Goal: Task Accomplishment & Management: Complete application form

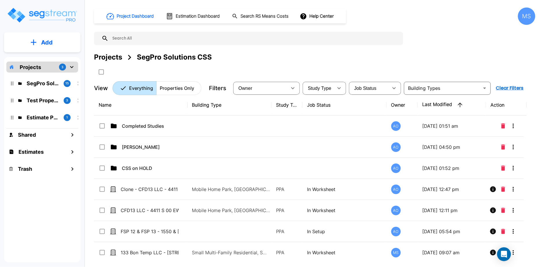
click at [54, 47] on button "Add" at bounding box center [42, 42] width 76 height 17
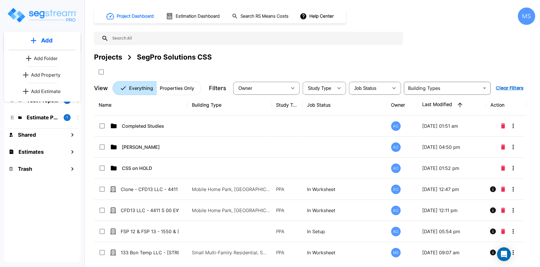
drag, startPoint x: 48, startPoint y: 77, endPoint x: 49, endPoint y: 82, distance: 5.2
click at [48, 77] on p "Add Property" at bounding box center [46, 75] width 30 height 7
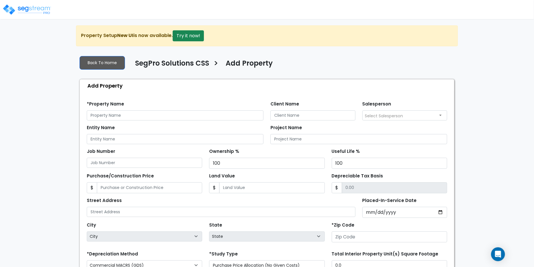
click at [222, 123] on div "Entity Name Project Name" at bounding box center [267, 133] width 368 height 24
click at [218, 116] on input "text" at bounding box center [175, 116] width 177 height 10
click at [222, 119] on input "text" at bounding box center [175, 116] width 177 height 10
paste input "116 S University St,"
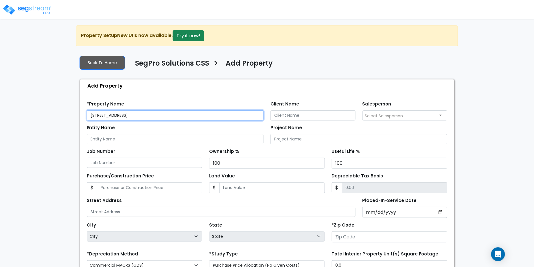
click at [100, 115] on input "[STREET_ADDRESS]" at bounding box center [175, 116] width 177 height 10
type input "[STREET_ADDRESS]"
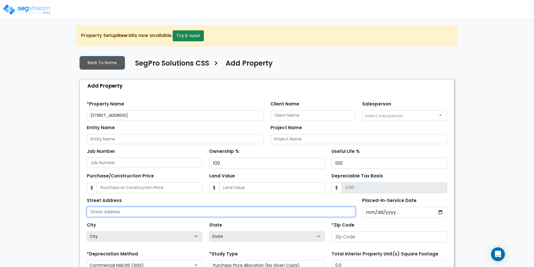
click at [155, 210] on input "text" at bounding box center [221, 212] width 269 height 10
paste input "[STREET_ADDRESS]"
type input "[STREET_ADDRESS]"
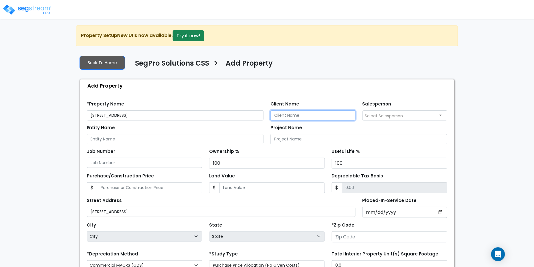
click at [282, 114] on input "Client Name" at bounding box center [313, 116] width 85 height 10
type input "Spencer Ford"
click at [362, 116] on div "Salesperson Select Salesperson Andrew Oliverson Mark Santiago Nico Suazo" at bounding box center [405, 110] width 92 height 21
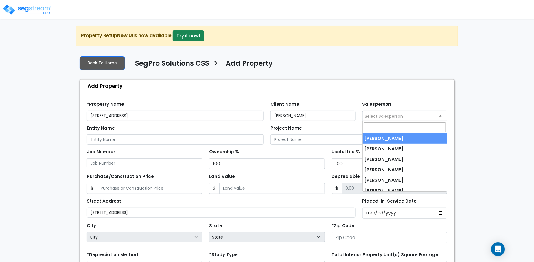
click at [369, 114] on span "Select Salesperson" at bounding box center [384, 116] width 38 height 6
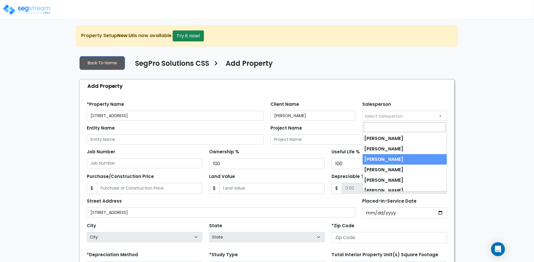
select select "173"
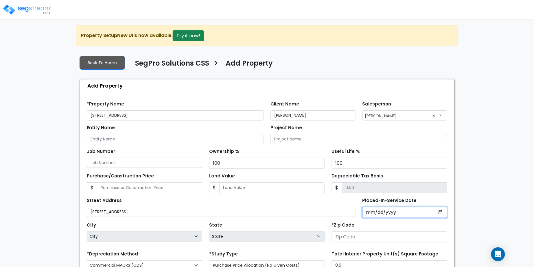
click at [365, 213] on input "Placed-In-Service Date" at bounding box center [405, 212] width 85 height 11
type input "0020-08-01"
select select "20"
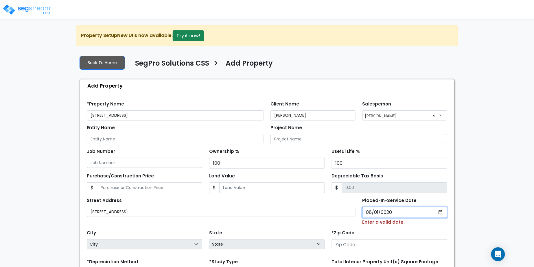
type input "0202-08-01"
select select "202"
type input "2025-08-01"
select select "2025"
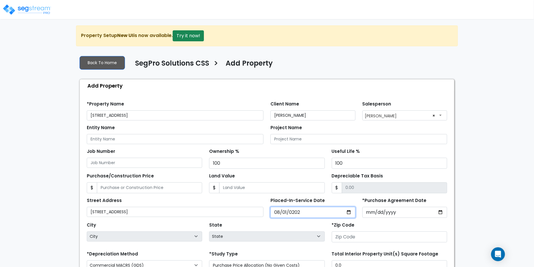
scroll to position [83, 0]
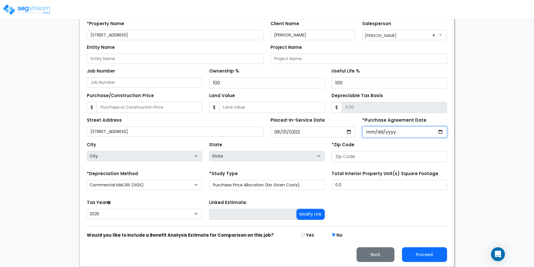
click at [369, 135] on input "*Purchase Agreement Date" at bounding box center [405, 132] width 85 height 11
type input "2025-08-01"
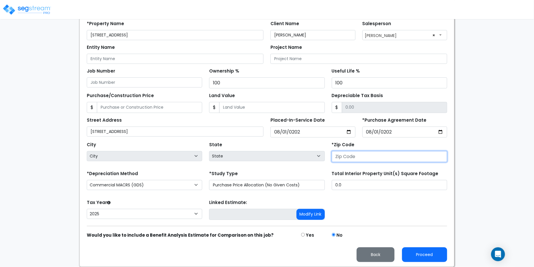
click at [365, 155] on input "number" at bounding box center [390, 156] width 116 height 11
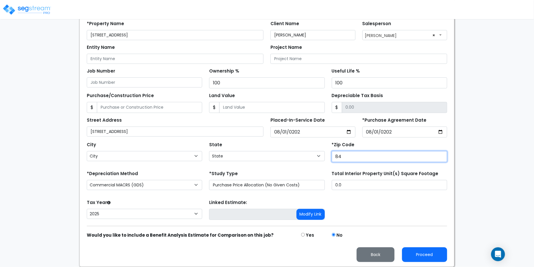
type input "841"
select select "UT"
type input "84102"
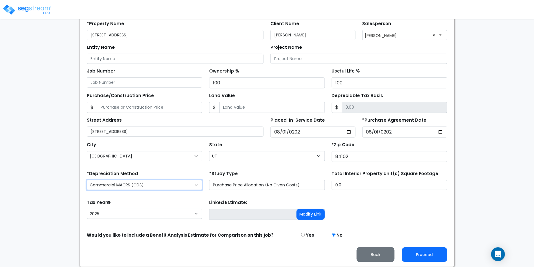
click at [189, 183] on select "Commercial MACRS (GDS) Residential Rental MACRS (GDS) Commercial MACRS (GDS) QIP" at bounding box center [145, 185] width 116 height 10
select select "RRM(_30"
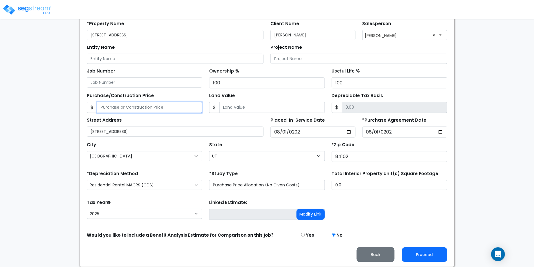
click at [138, 110] on input "Purchase/Construction Price" at bounding box center [149, 107] width 105 height 11
click at [259, 113] on div "Street Address 116 S University St Placed-In-Service Date 2025-08-01 *Purchase …" at bounding box center [267, 125] width 368 height 25
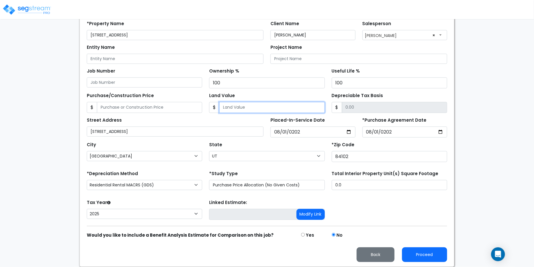
click at [260, 105] on input "Land Value" at bounding box center [271, 107] width 105 height 11
type input "241,500"
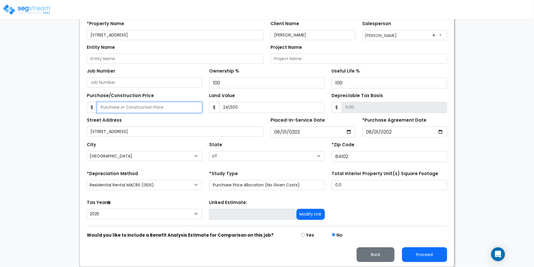
click at [162, 107] on input "Purchase/Construction Price" at bounding box center [149, 107] width 105 height 11
type input "9"
type input "-241,491.00"
type input "99"
type input "-241,401.00"
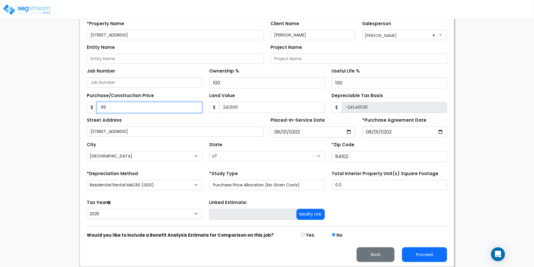
type input "993"
type input "-240,507.00"
type input "9930"
type input "-231,570.00"
type input "9,9300"
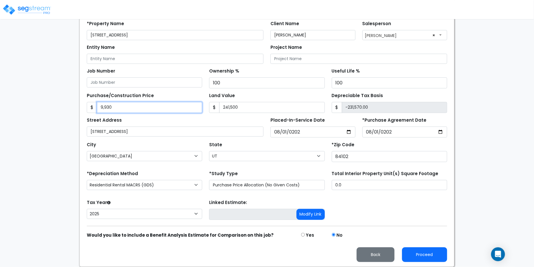
type input "-142,200.00"
type input "99,3000"
type input "751,500.00"
type input "993,000"
click at [37, 103] on div "We are Building your Property. So please grab a coffee and let us do the heavy …" at bounding box center [267, 106] width 534 height 322
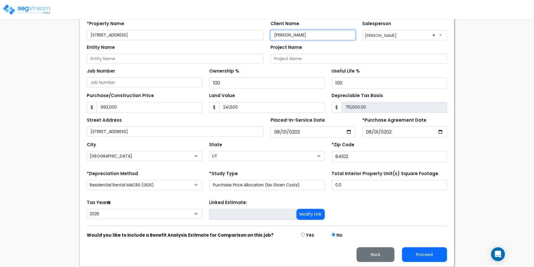
click at [314, 34] on input "Spencer Ford" at bounding box center [313, 35] width 85 height 10
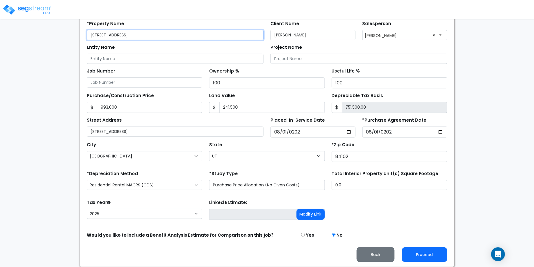
click at [88, 35] on input "[STREET_ADDRESS]" at bounding box center [175, 35] width 177 height 10
paste input "Spencer Ford"
type input "[PERSON_NAME] - [STREET_ADDRESS]"
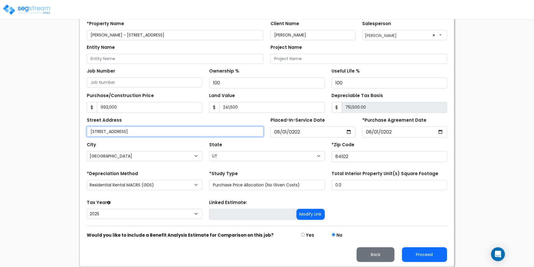
click at [185, 130] on input "[STREET_ADDRESS]" at bounding box center [175, 132] width 177 height 10
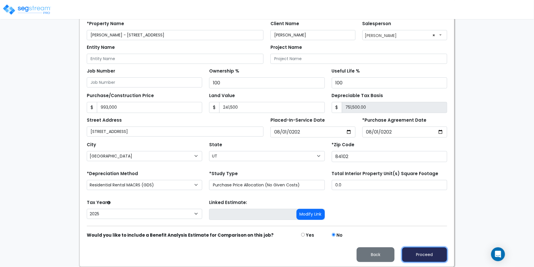
click at [417, 249] on button "Proceed" at bounding box center [424, 255] width 45 height 15
type input "993000"
type input "241500"
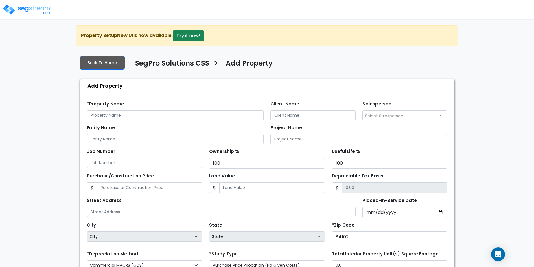
select select "173"
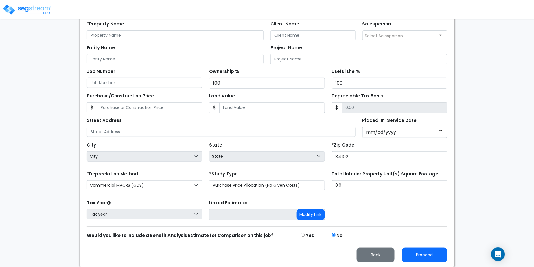
drag, startPoint x: 0, startPoint y: 0, endPoint x: 497, endPoint y: 231, distance: 548.1
click at [497, 231] on div "We are Building your Property. So please grab a coffee and let us do the heavy …" at bounding box center [267, 106] width 534 height 322
click at [381, 255] on button "Back" at bounding box center [376, 255] width 38 height 15
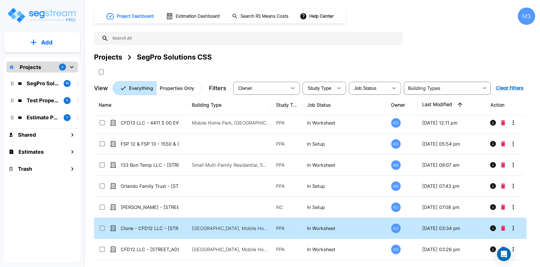
scroll to position [33, 0]
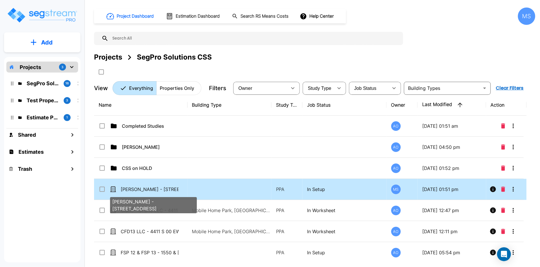
click at [160, 188] on p "[PERSON_NAME] - [STREET_ADDRESS]" at bounding box center [150, 189] width 58 height 7
checkbox input "true"
click at [160, 188] on p "[PERSON_NAME] - [STREET_ADDRESS]" at bounding box center [150, 189] width 58 height 7
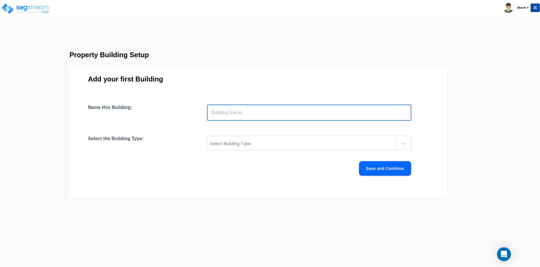
click at [240, 116] on input "text" at bounding box center [309, 113] width 204 height 16
paste input "[STREET_ADDRESS]"
type input "[STREET_ADDRESS]"
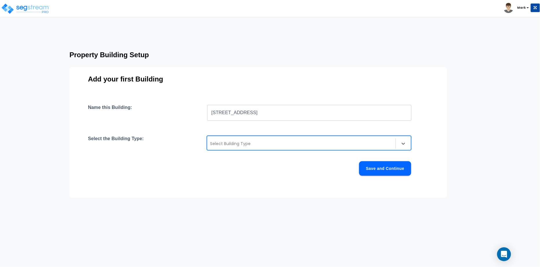
click at [226, 140] on div at bounding box center [301, 143] width 183 height 7
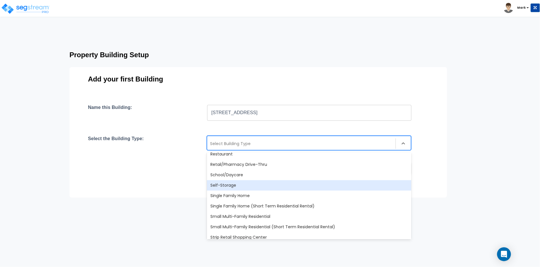
scroll to position [499, 0]
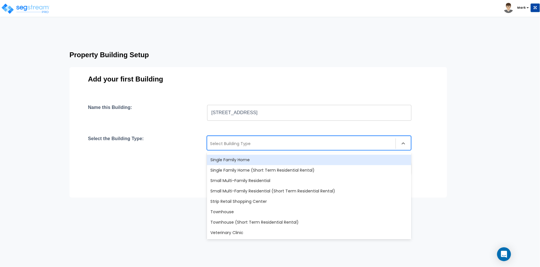
click at [237, 162] on div "Single Family Home" at bounding box center [309, 160] width 204 height 10
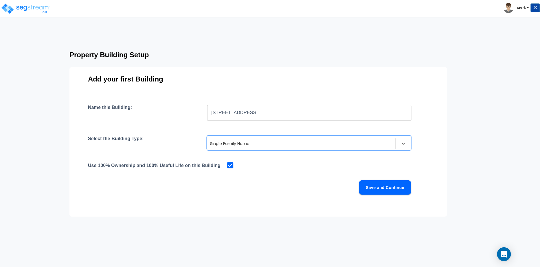
click at [371, 184] on button "Save and Continue" at bounding box center [385, 188] width 52 height 14
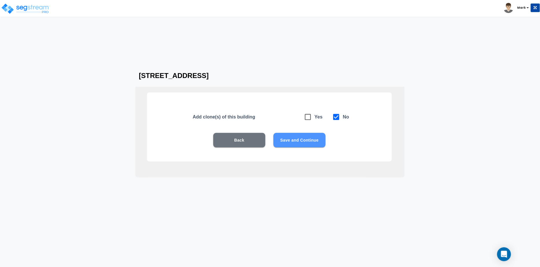
click at [306, 136] on button "Save and Continue" at bounding box center [300, 140] width 52 height 14
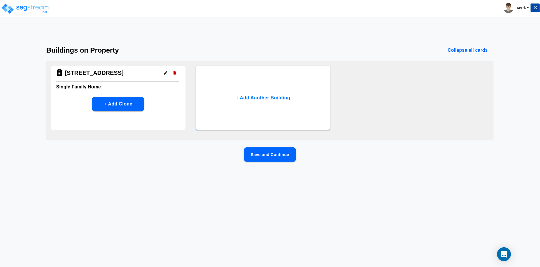
click at [277, 154] on button "Save and Continue" at bounding box center [270, 155] width 52 height 14
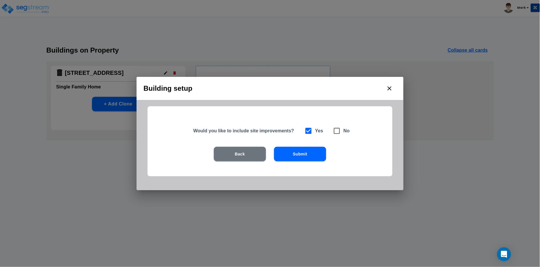
click at [292, 157] on button "Submit" at bounding box center [300, 154] width 52 height 14
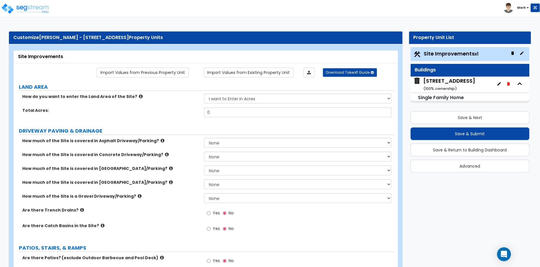
click at [289, 118] on div "Total Acres: 0" at bounding box center [204, 115] width 381 height 14
click at [290, 112] on input "0" at bounding box center [298, 113] width 188 height 10
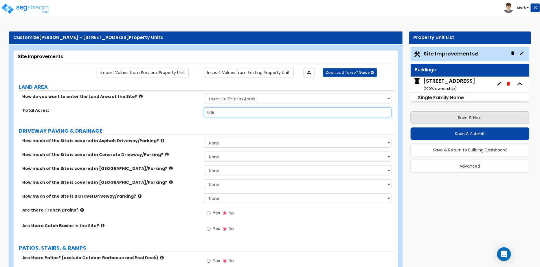
type input "0.18"
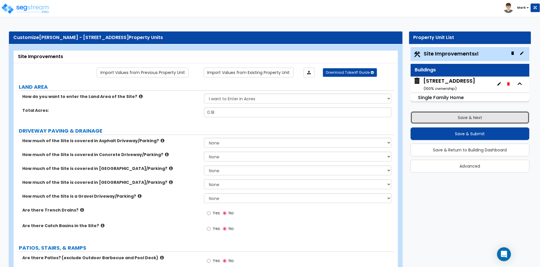
click at [455, 114] on button "Save & Next" at bounding box center [470, 117] width 119 height 13
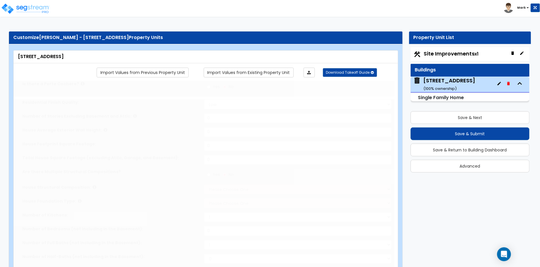
type input "1"
